Goal: Information Seeking & Learning: Learn about a topic

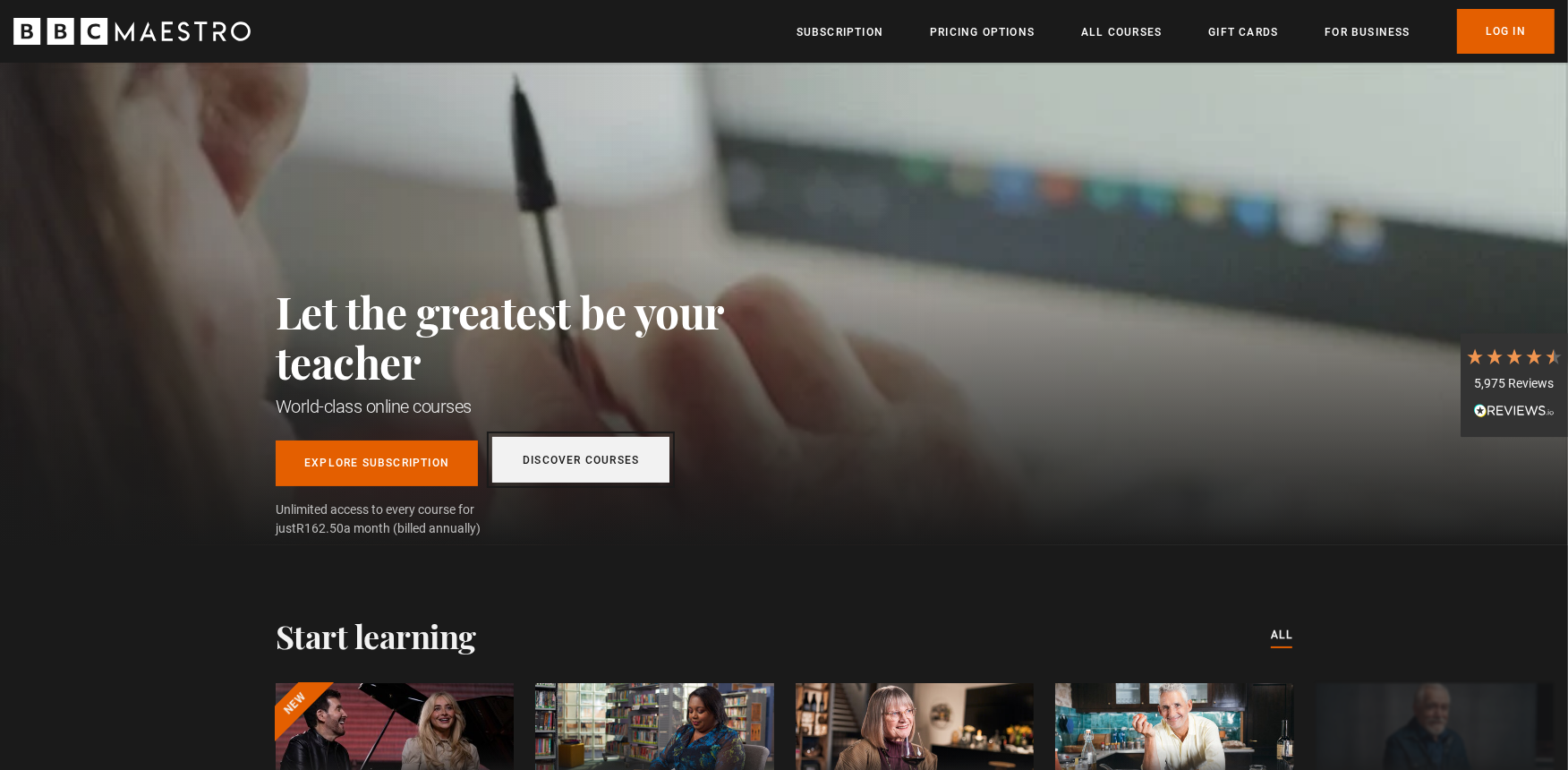
click at [586, 459] on link "Discover Courses" at bounding box center [581, 459] width 177 height 46
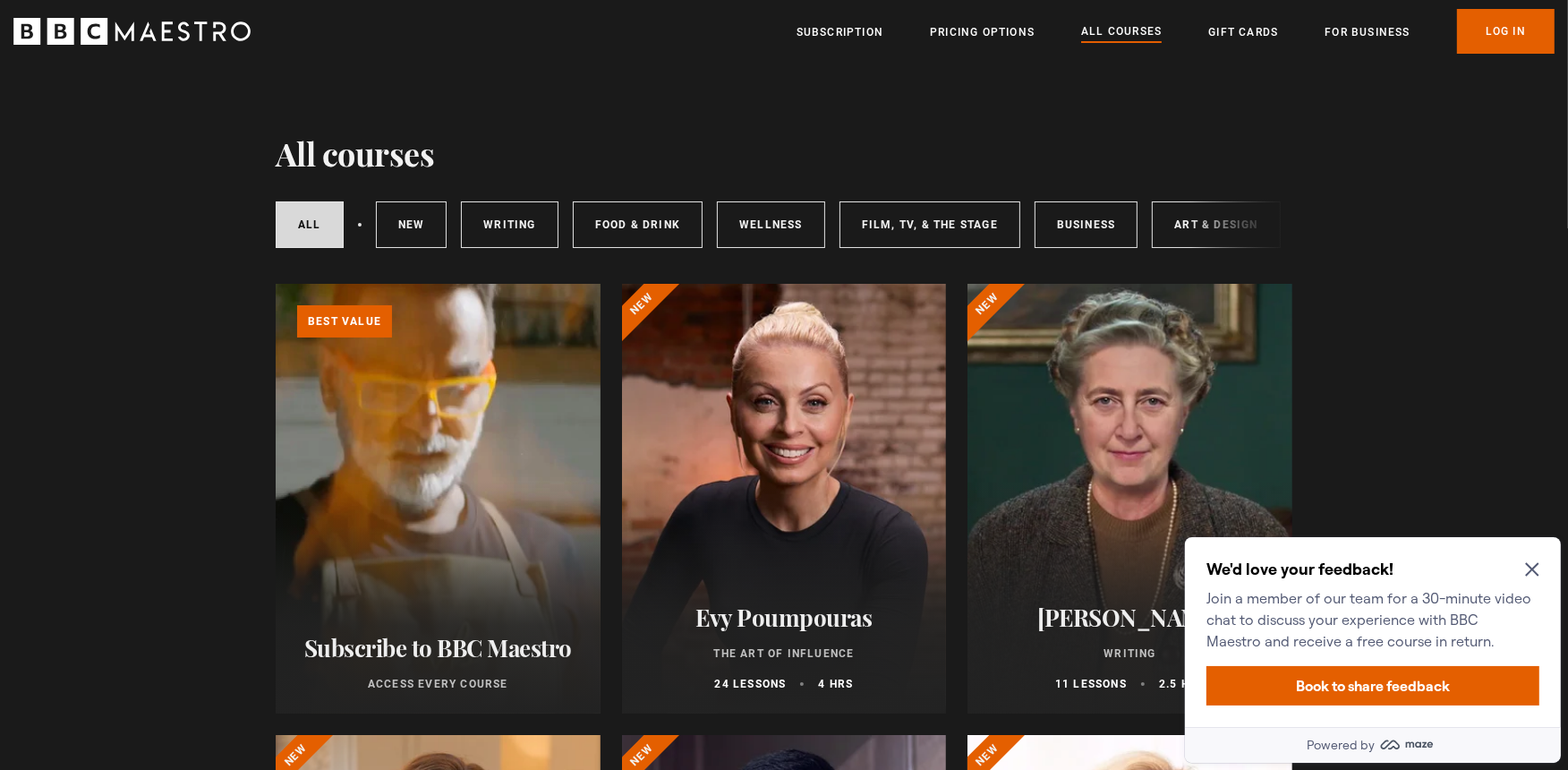
click at [1536, 564] on icon "Close Maze Prompt" at bounding box center [1531, 569] width 14 height 14
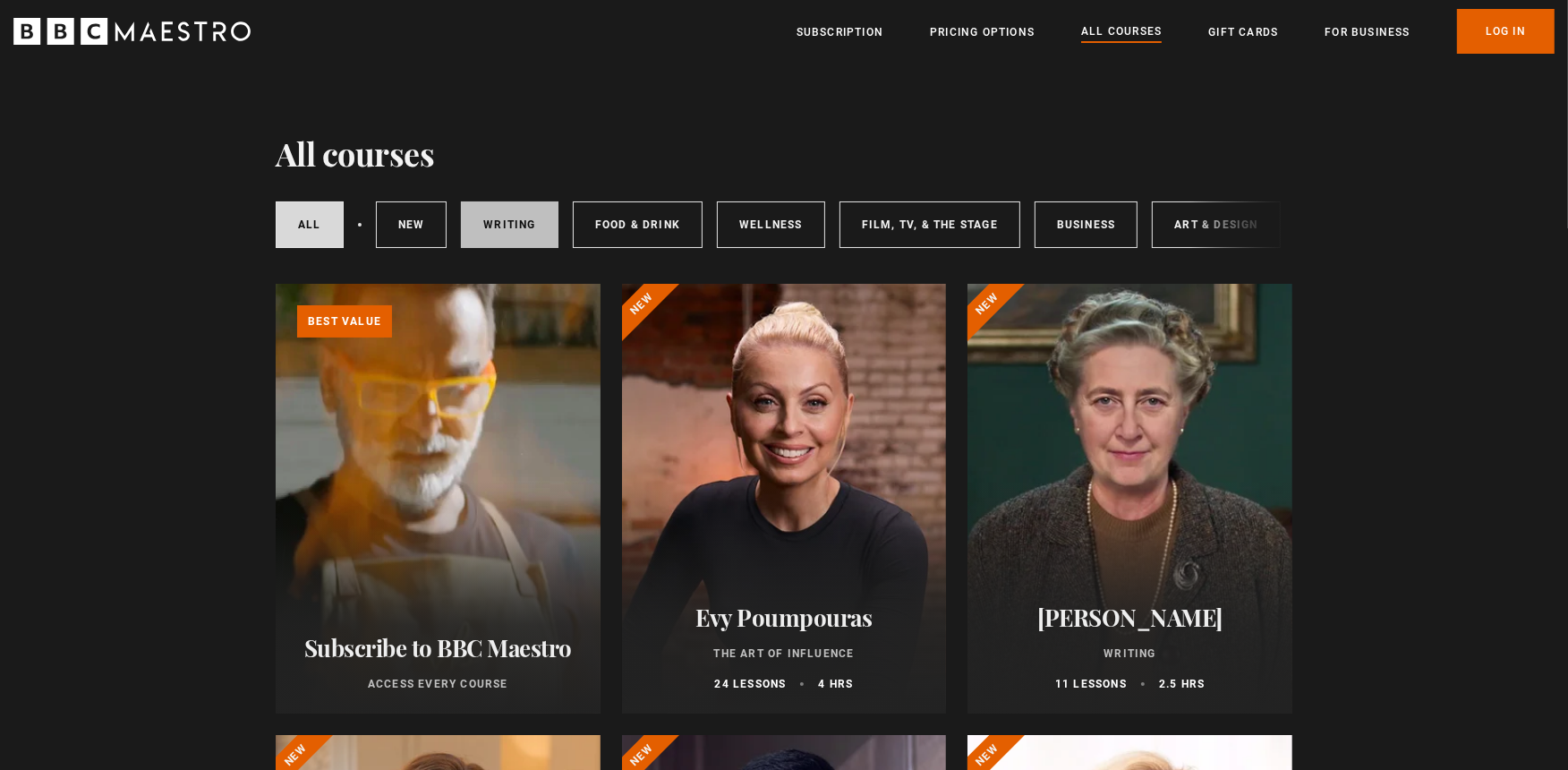
click at [508, 228] on link "Writing" at bounding box center [509, 225] width 96 height 47
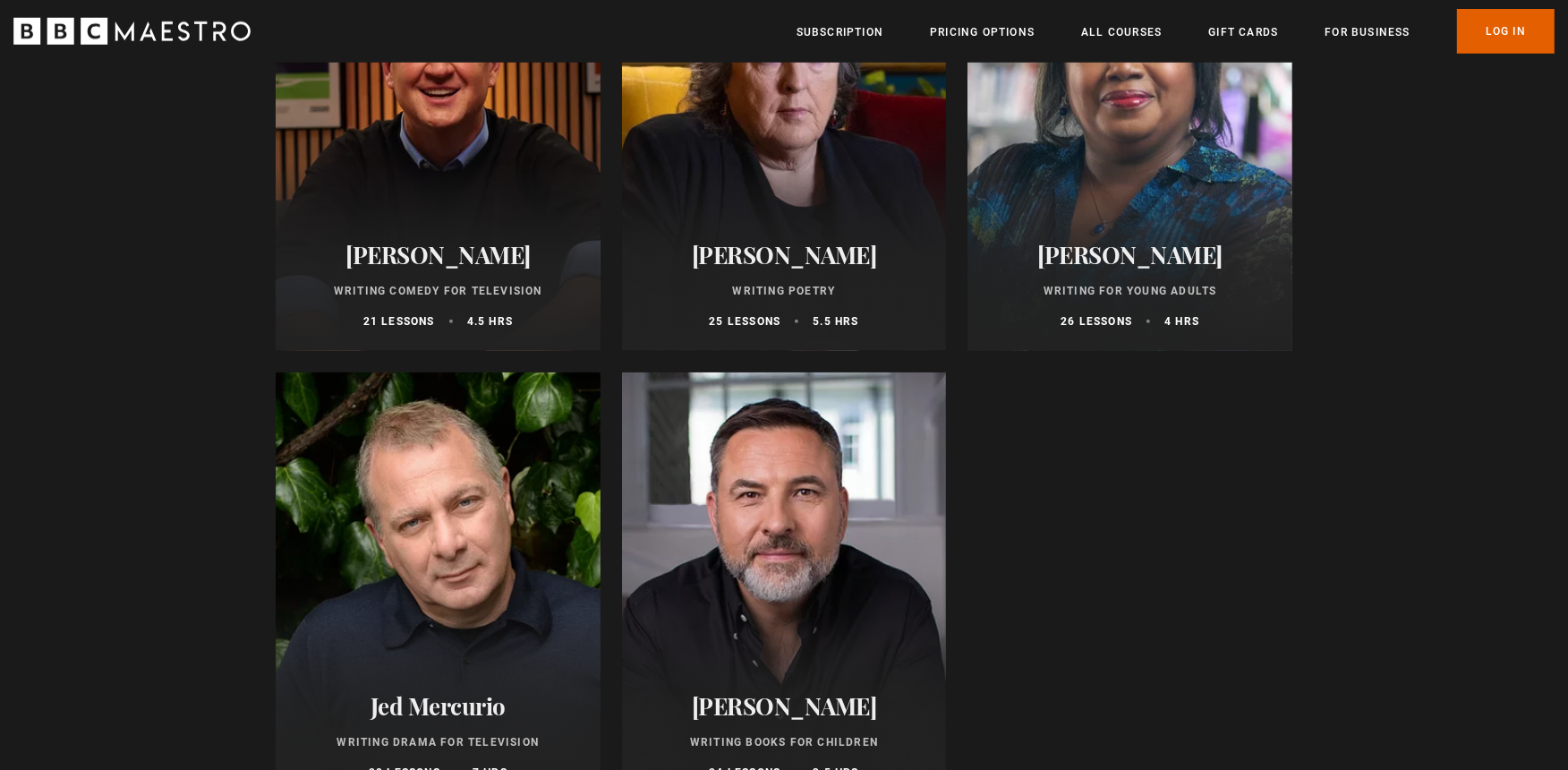
scroll to position [1990, 0]
